Goal: Transaction & Acquisition: Download file/media

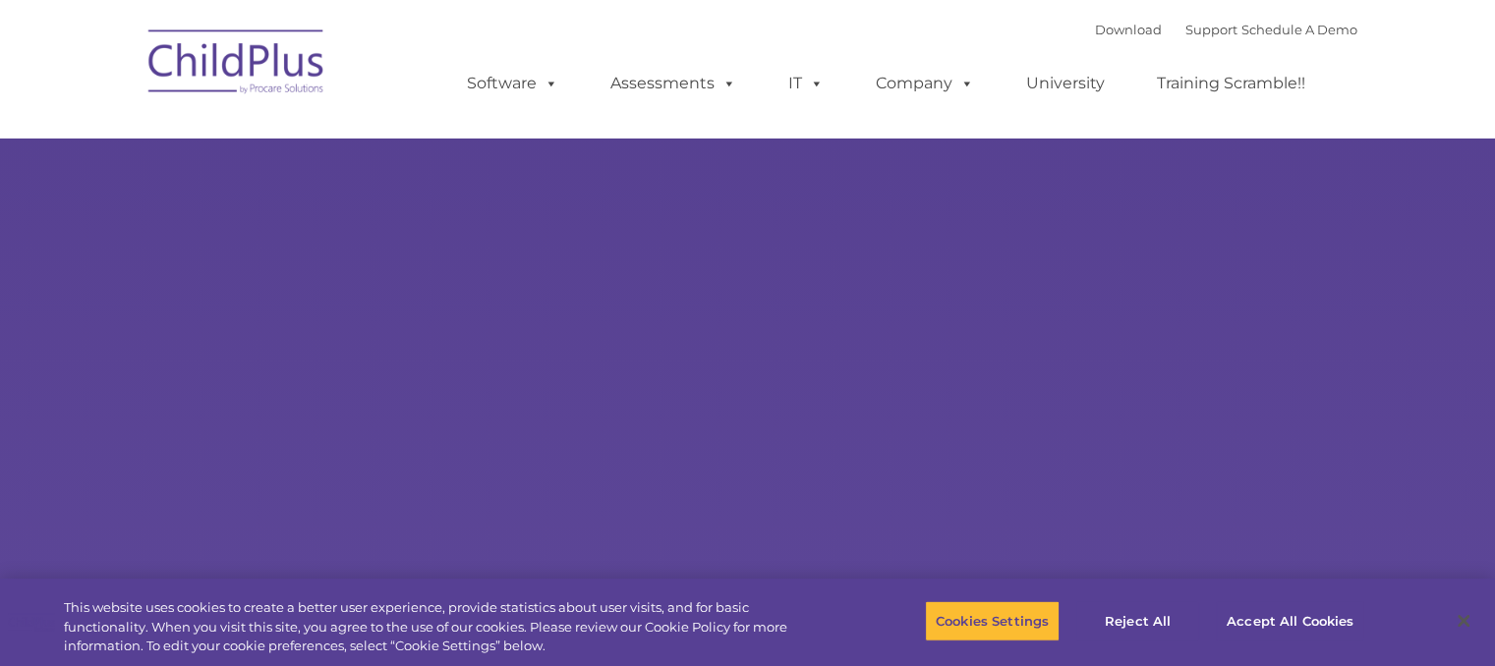
select select "MEDIUM"
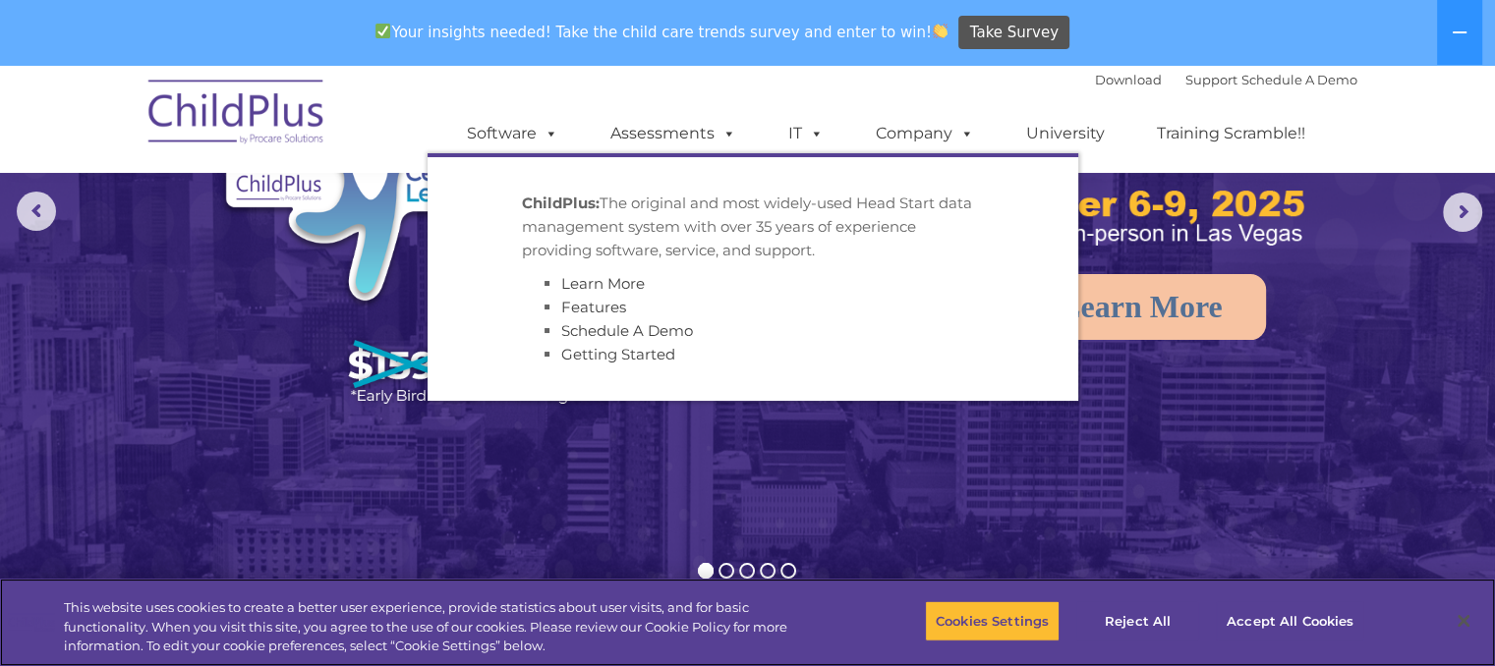
scroll to position [256, 0]
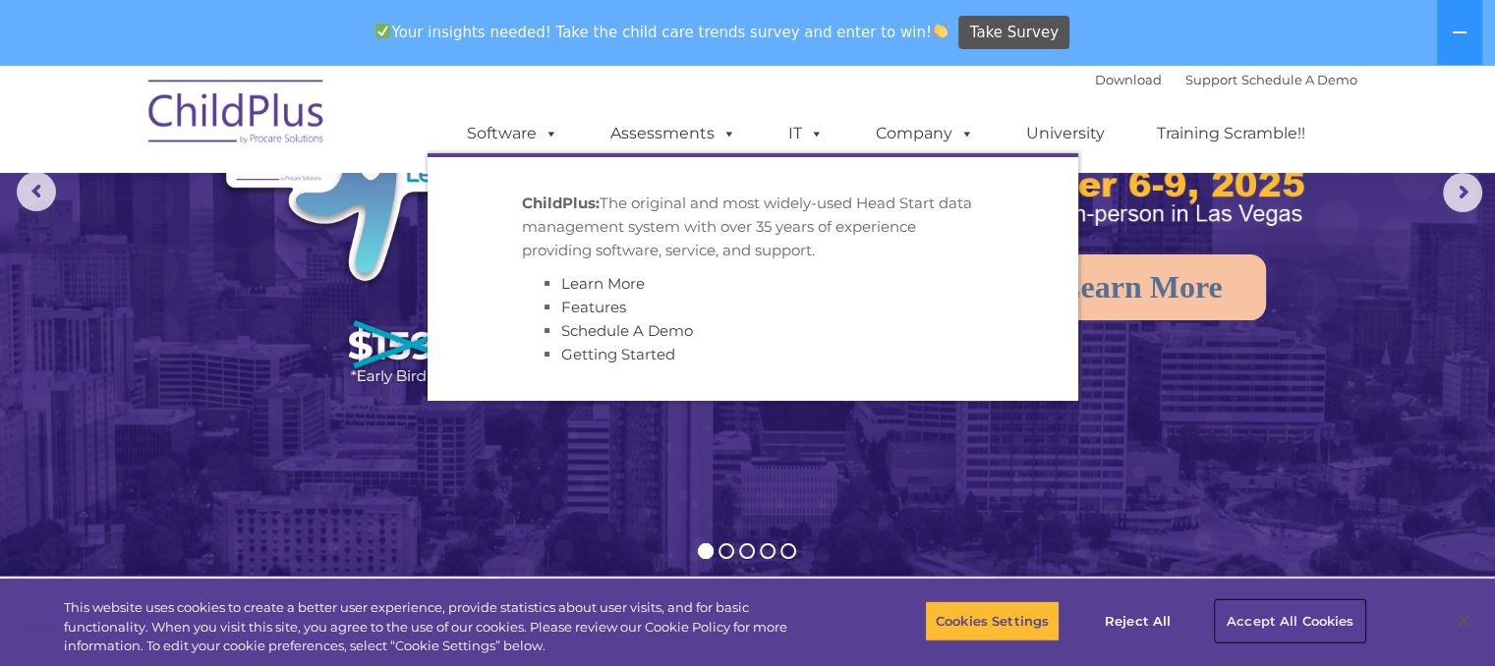
click at [1292, 625] on button "Accept All Cookies" at bounding box center [1290, 621] width 148 height 41
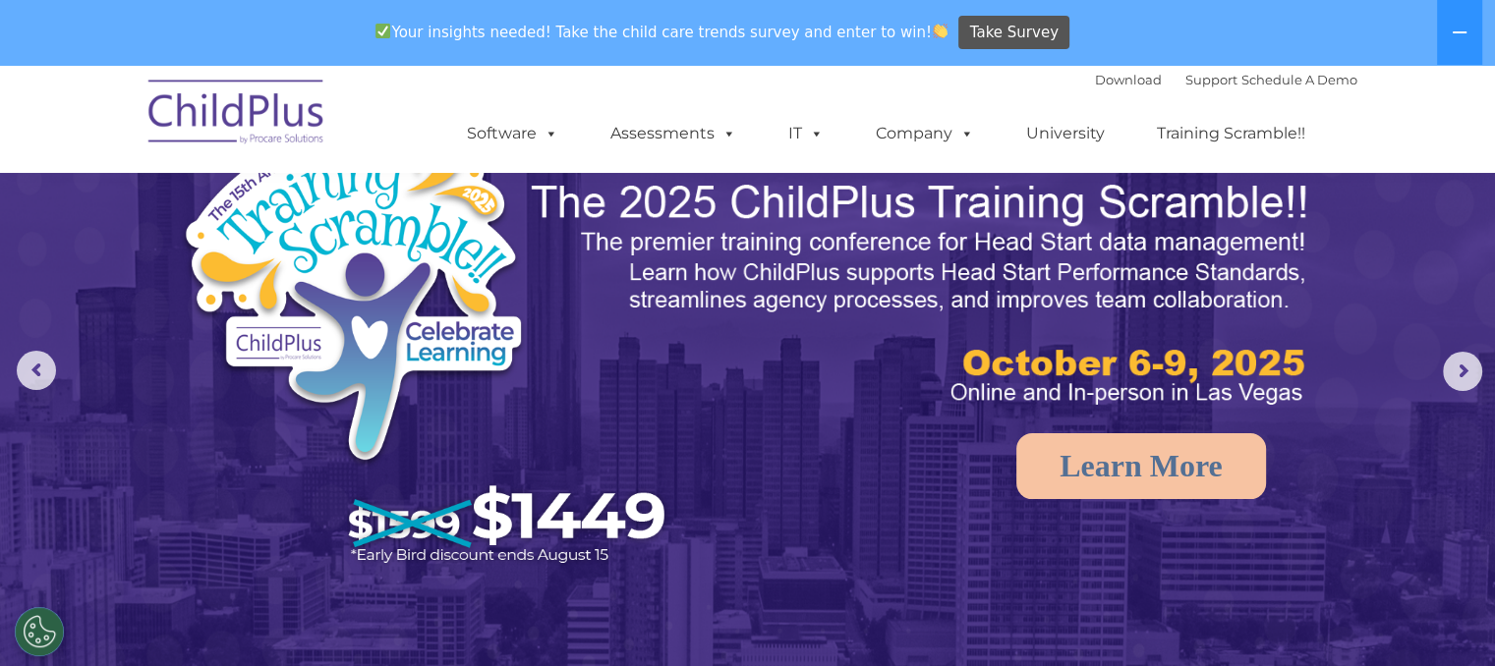
scroll to position [0, 0]
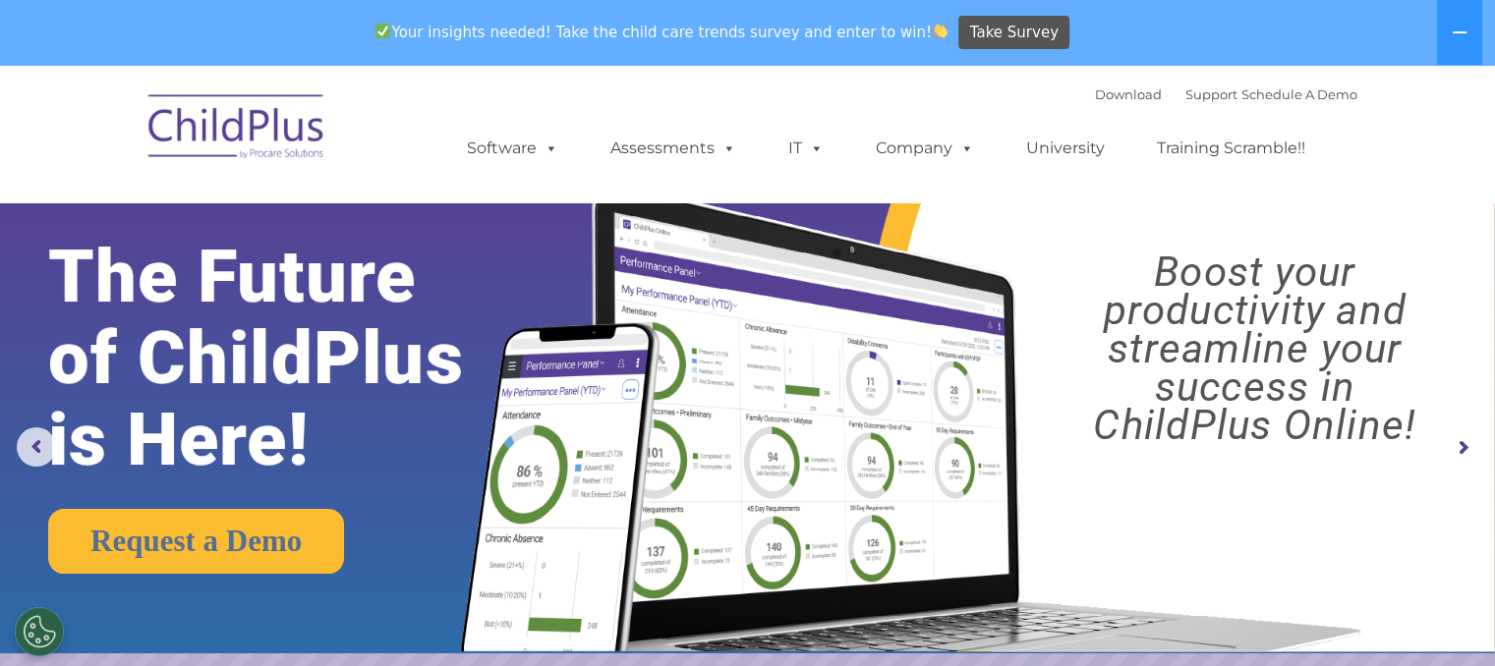
click at [1472, 448] on rs-arrow at bounding box center [1462, 448] width 39 height 39
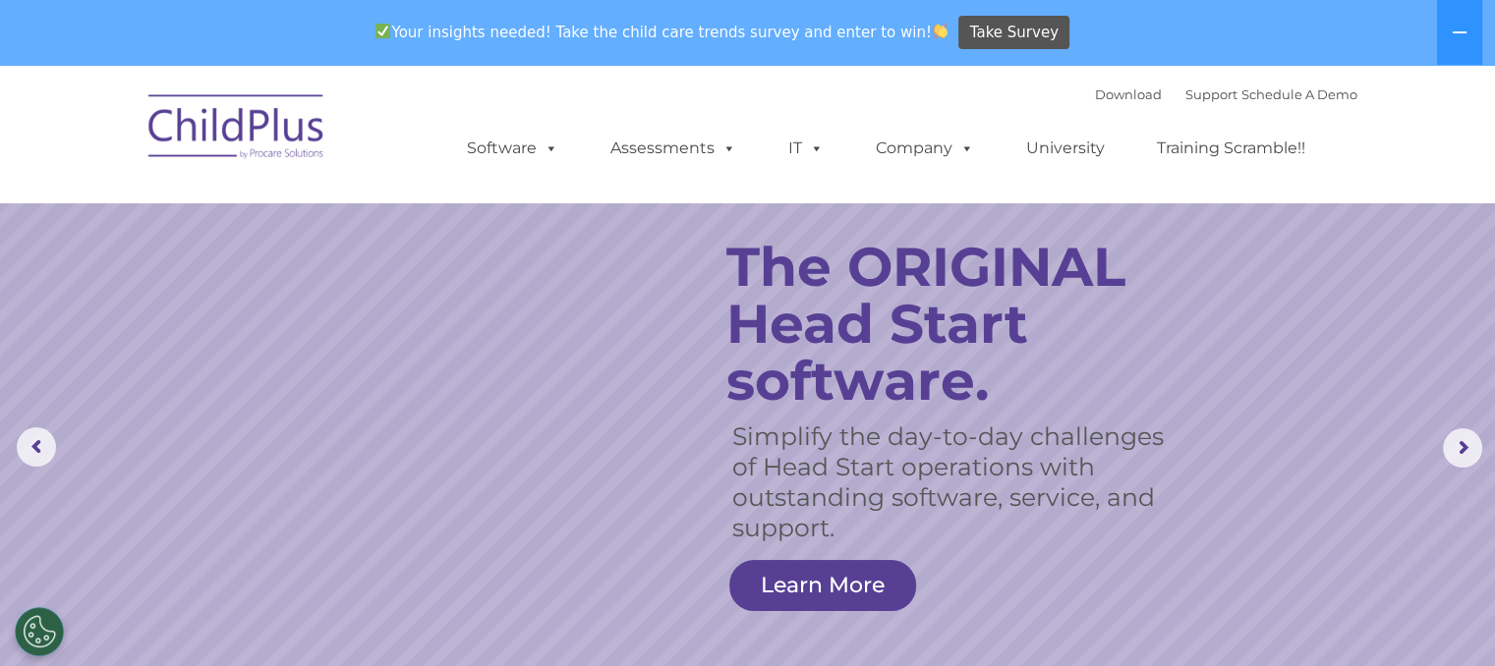
click at [1461, 458] on rs-arrow at bounding box center [1462, 448] width 39 height 39
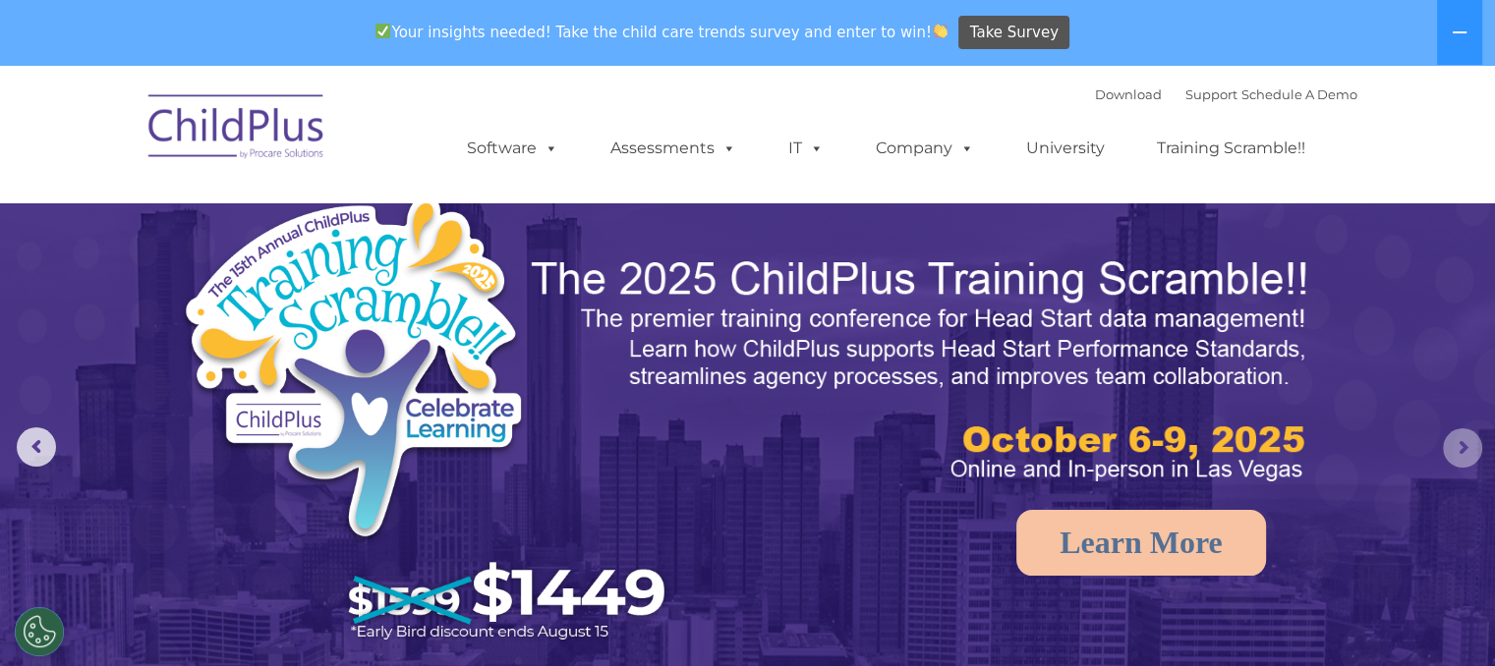
click at [1468, 456] on rs-arrow at bounding box center [1462, 448] width 39 height 39
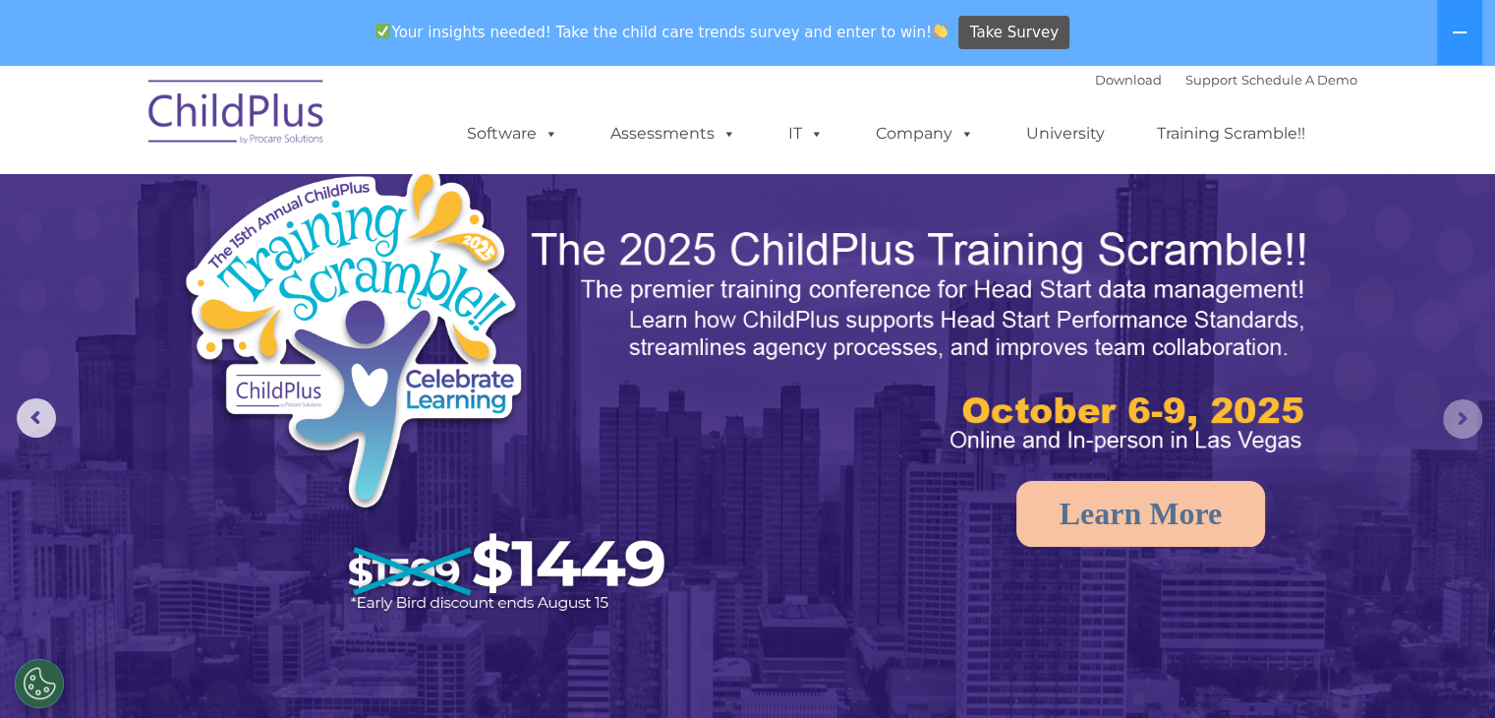
click at [1448, 421] on rs-arrow at bounding box center [1462, 418] width 39 height 39
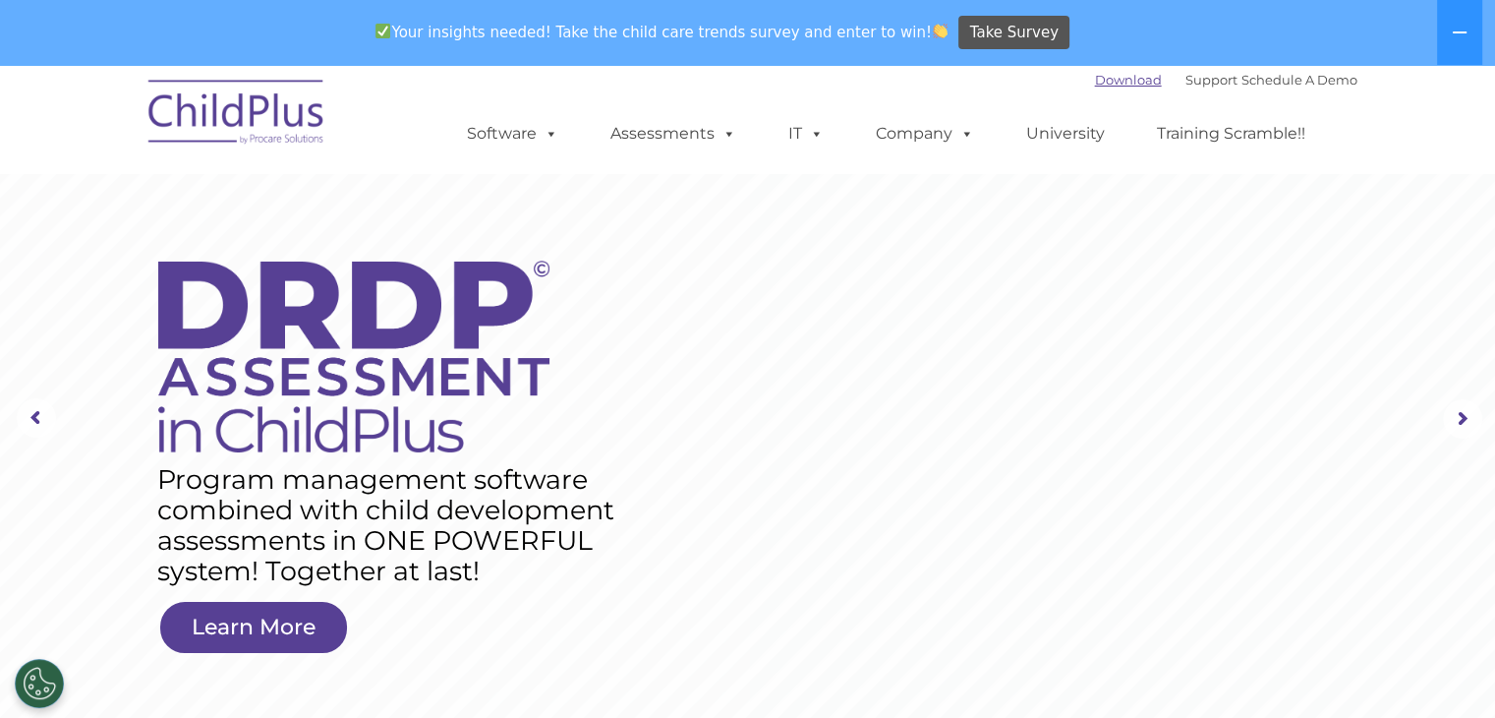
click at [1095, 80] on link "Download" at bounding box center [1128, 80] width 67 height 16
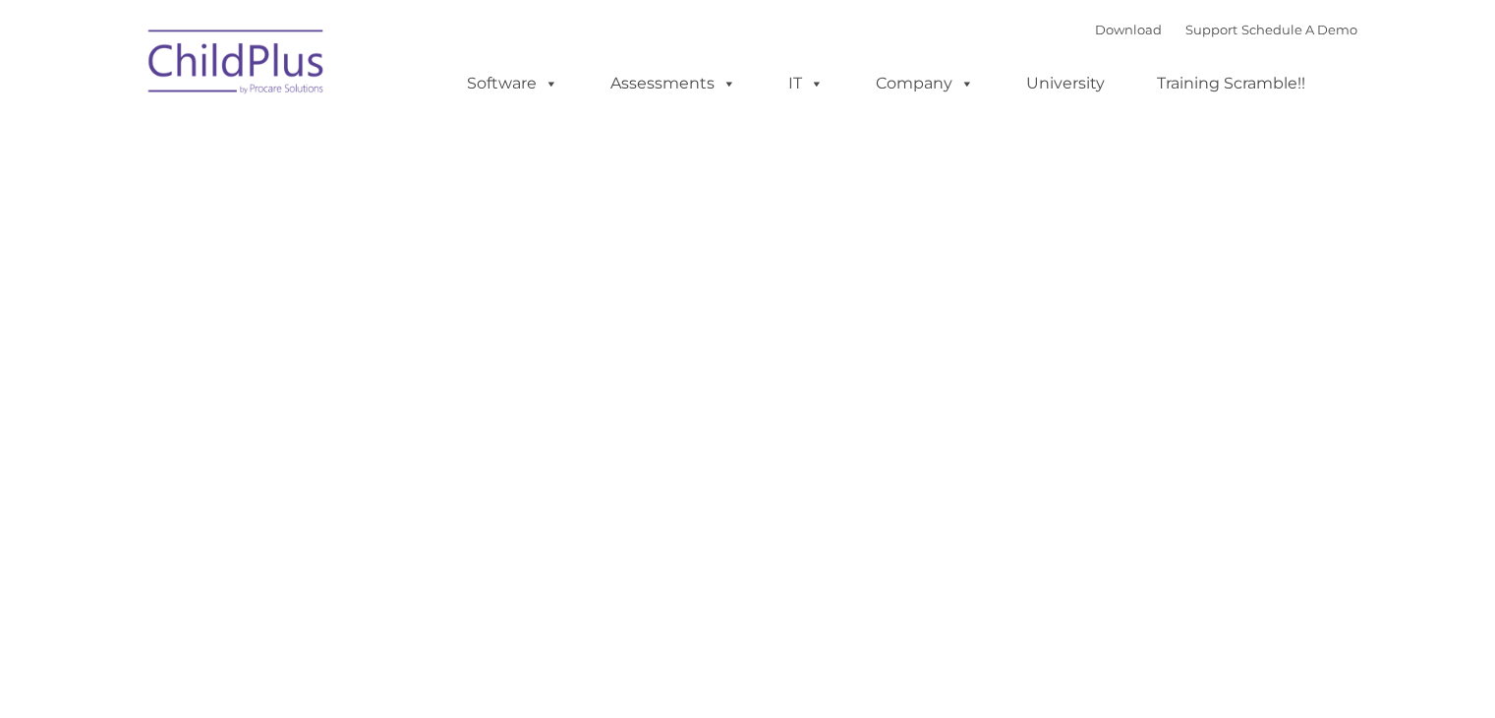
type input ""
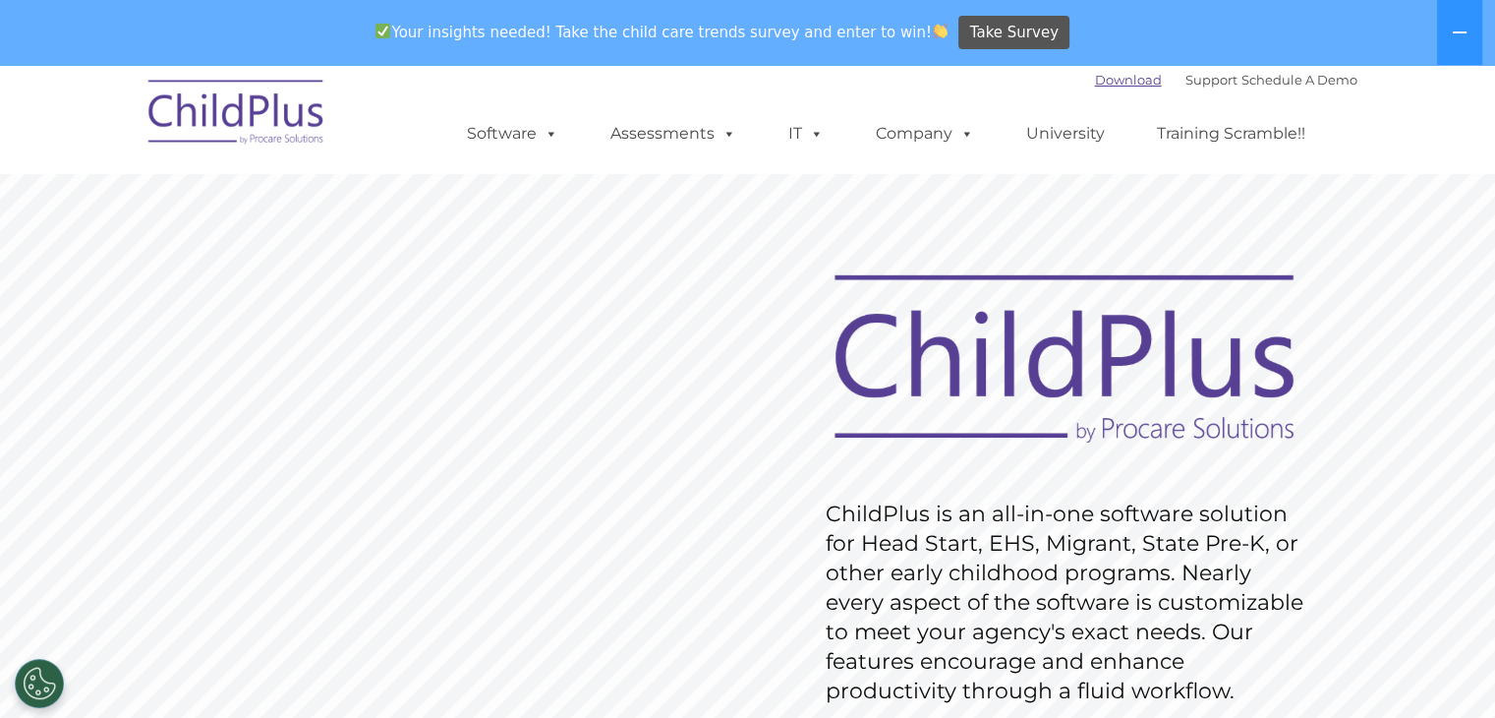
click at [1095, 84] on link "Download" at bounding box center [1128, 80] width 67 height 16
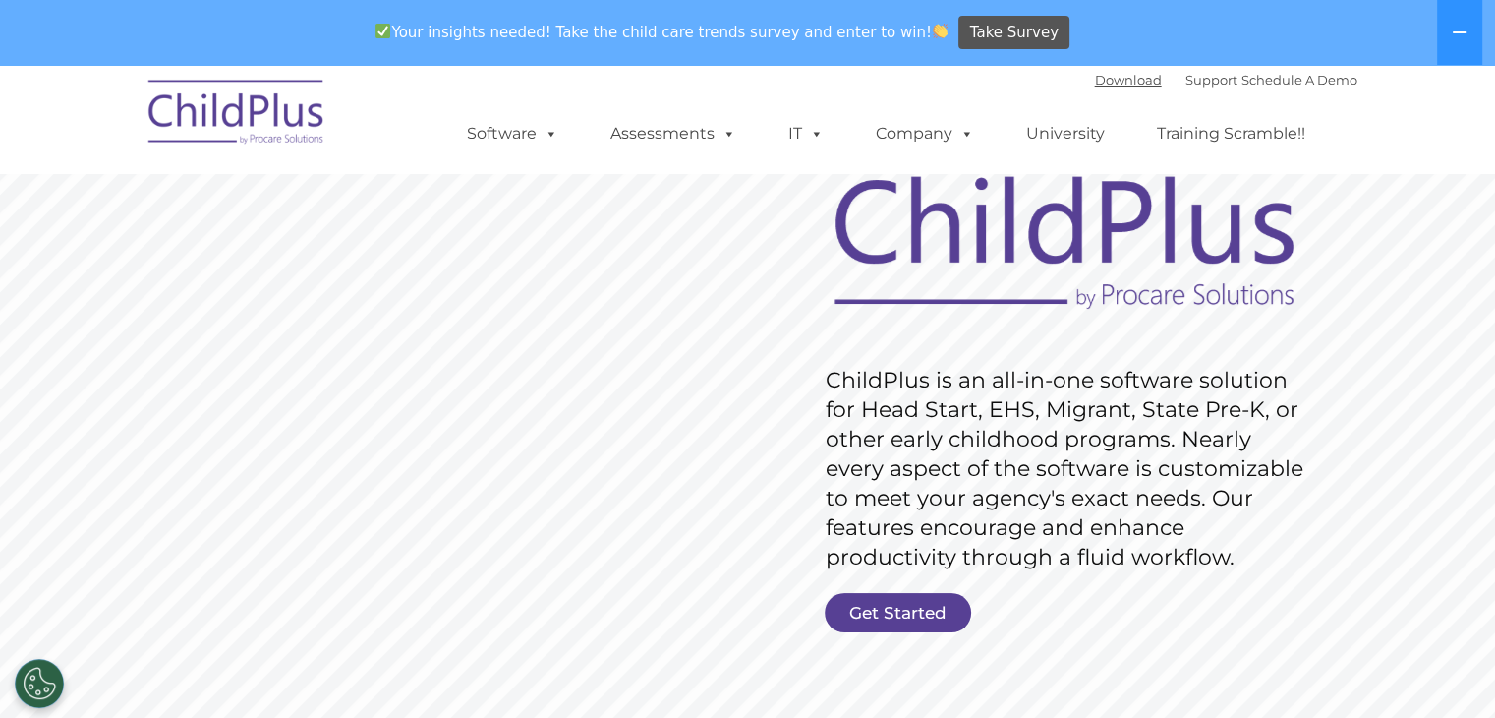
scroll to position [188, 0]
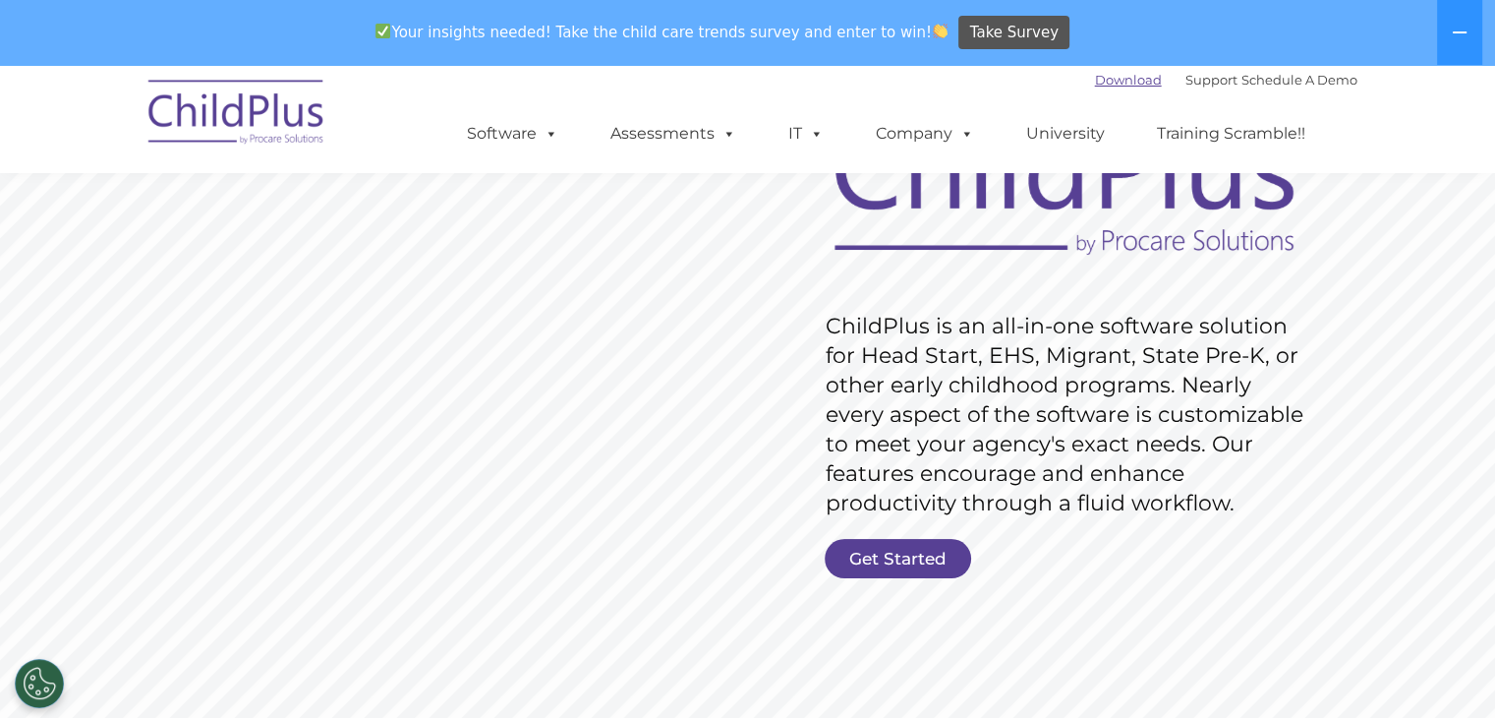
click at [1095, 86] on link "Download" at bounding box center [1128, 80] width 67 height 16
